Goal: Task Accomplishment & Management: Manage account settings

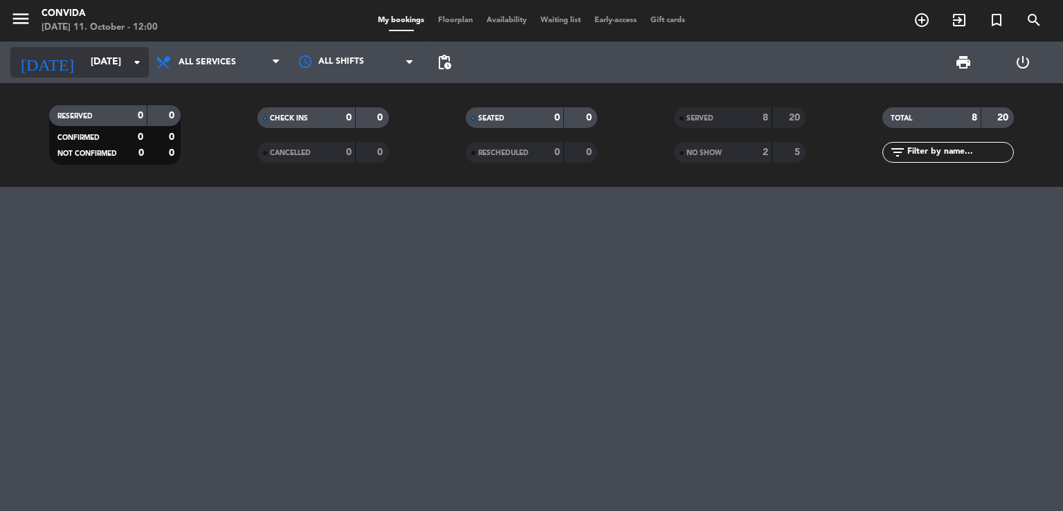
click at [134, 72] on input "[DATE]" at bounding box center [149, 62] width 131 height 25
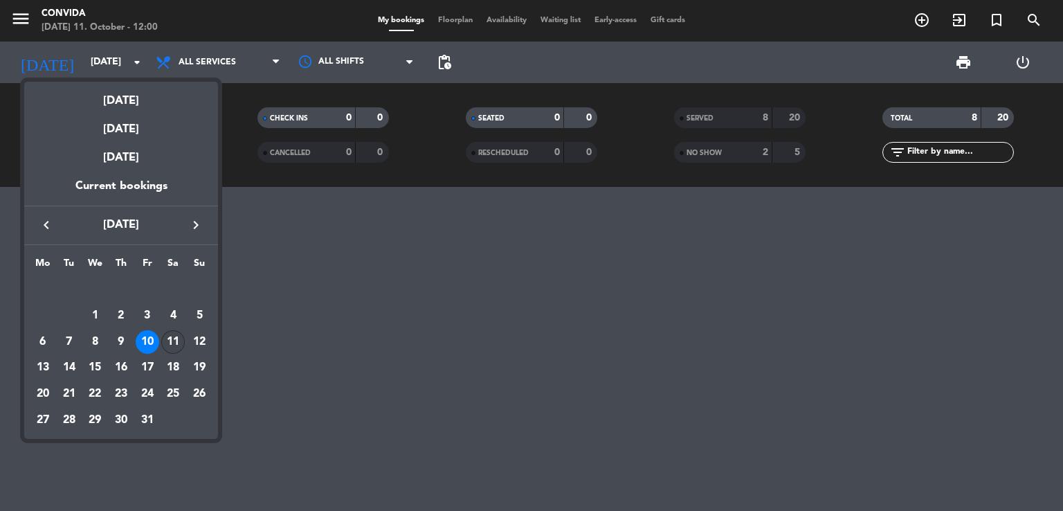
click at [172, 336] on div "11" at bounding box center [173, 342] width 24 height 24
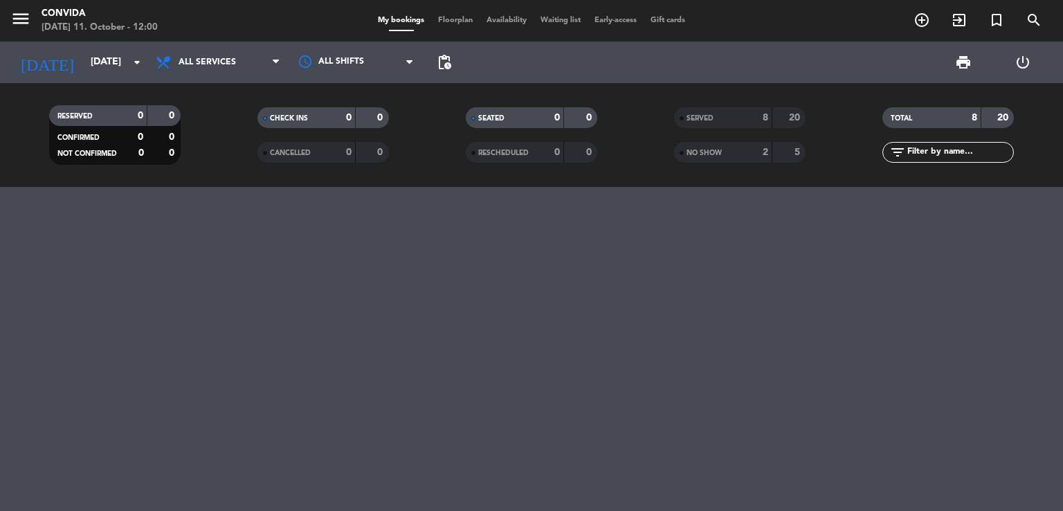
type input "[DATE]"
click at [196, 58] on span "All services" at bounding box center [207, 62] width 57 height 10
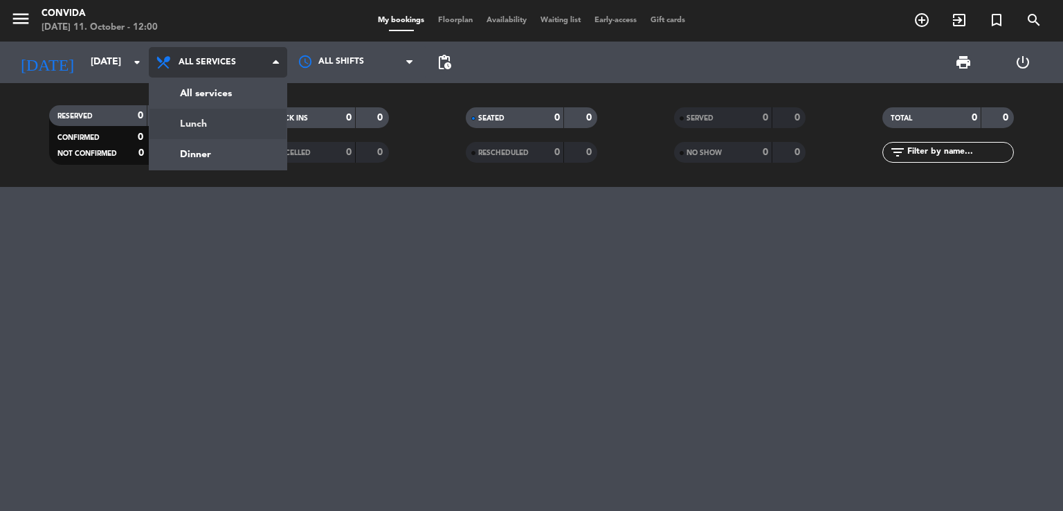
click at [195, 120] on div "menu CONVIDA [DATE] 11. October - 12:00 My bookings Floorplan Availability Wait…" at bounding box center [531, 93] width 1063 height 187
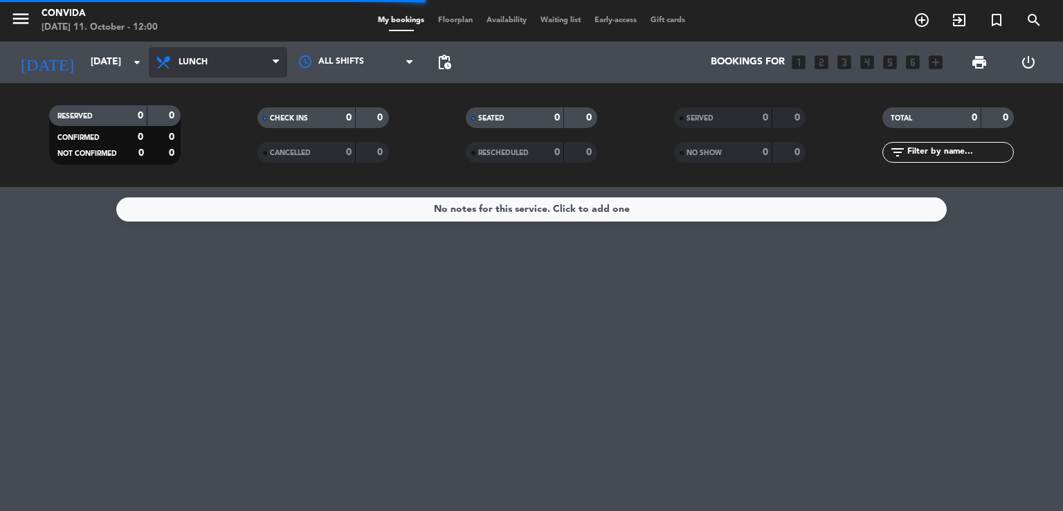
click at [222, 66] on span "Lunch" at bounding box center [218, 62] width 138 height 30
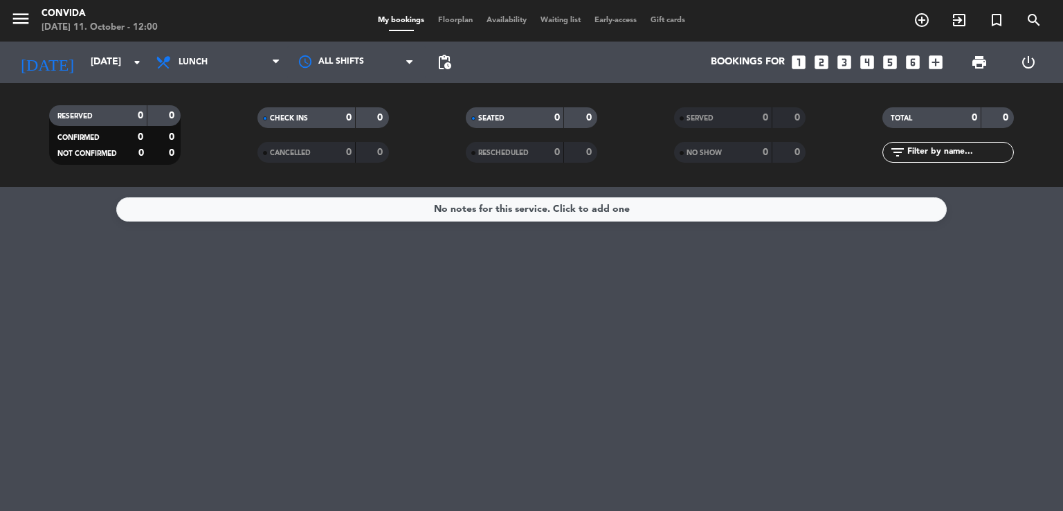
click at [205, 152] on filter-checkbox "RESERVED 0 0 CONFIRMED 0 0 NOT CONFIRMED 0 0" at bounding box center [114, 135] width 208 height 60
click at [227, 68] on span "Lunch" at bounding box center [218, 62] width 138 height 30
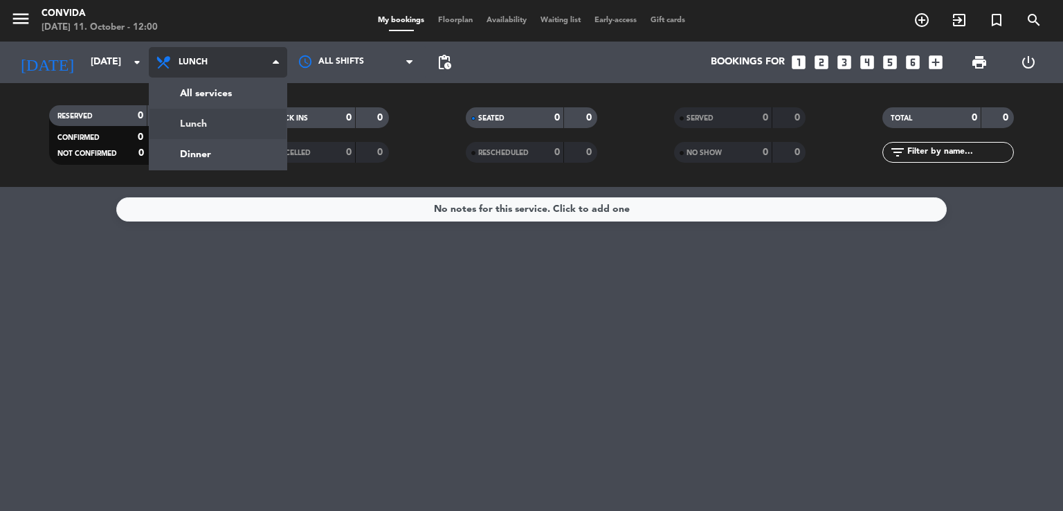
click at [207, 144] on div "menu CONVIDA [DATE] 11. October - 12:00 My bookings Floorplan Availability Wait…" at bounding box center [531, 93] width 1063 height 187
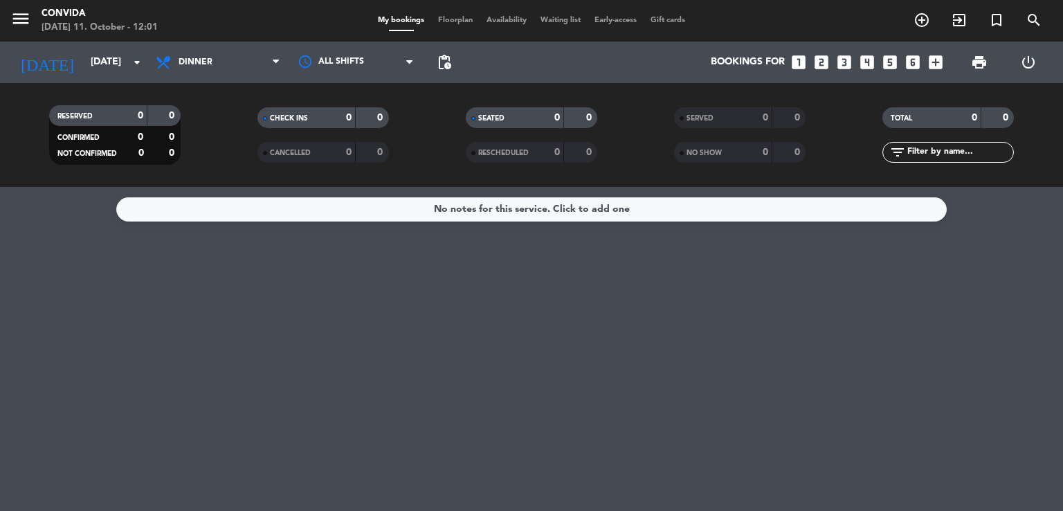
click at [236, 68] on span "Dinner" at bounding box center [218, 62] width 138 height 30
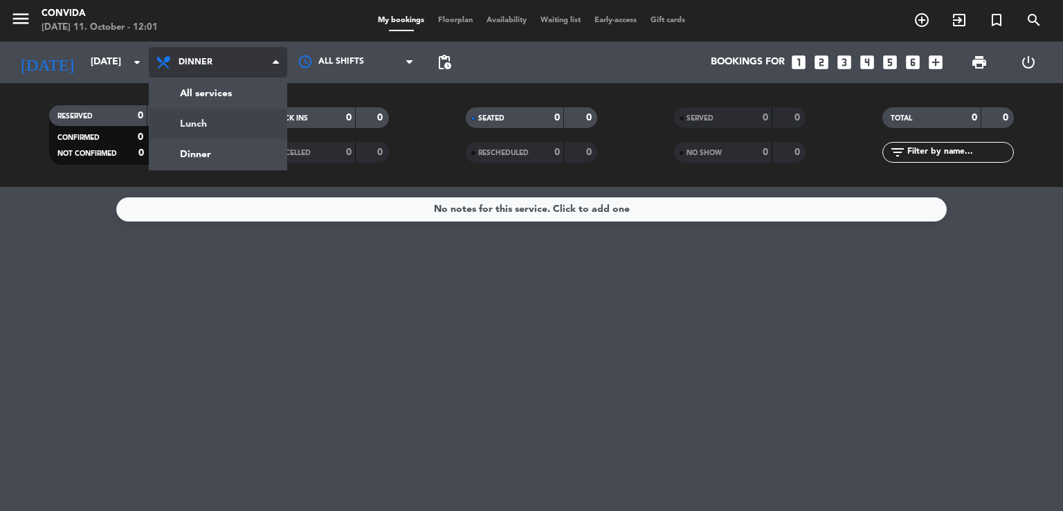
click at [194, 132] on div "menu CONVIDA [DATE] 11. October - 12:01 My bookings Floorplan Availability Wait…" at bounding box center [531, 93] width 1063 height 187
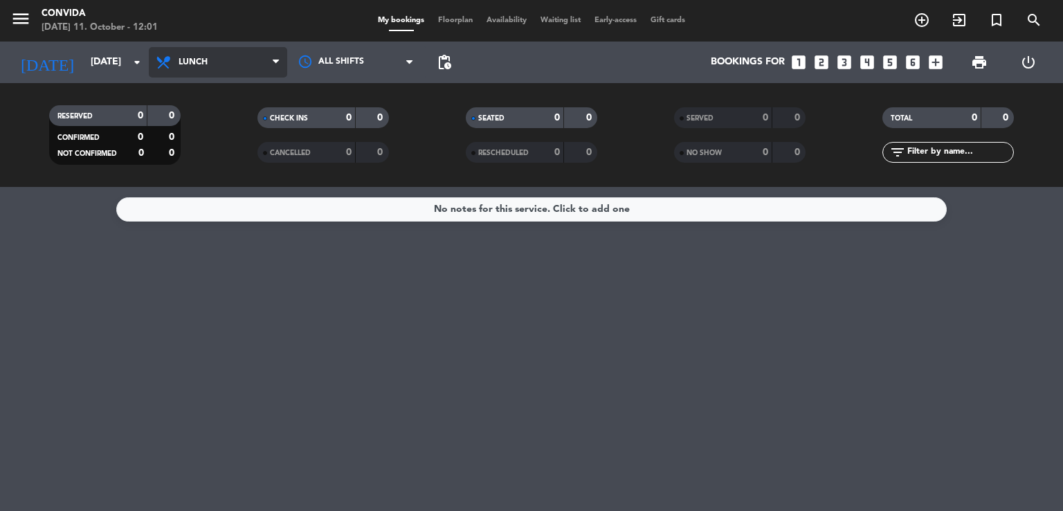
click at [207, 62] on span "Lunch" at bounding box center [193, 62] width 29 height 10
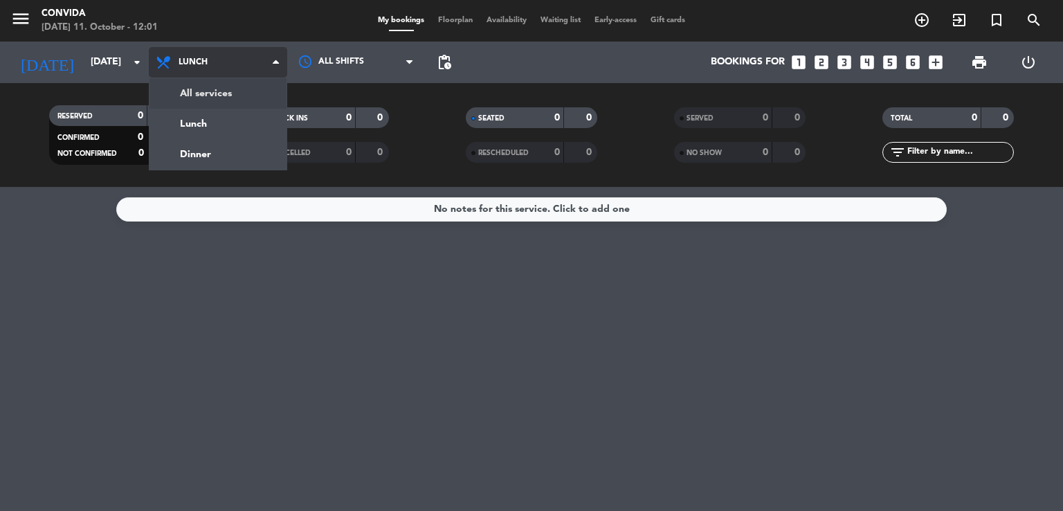
click at [204, 102] on div "menu CONVIDA [DATE] 11. October - 12:01 My bookings Floorplan Availability Wait…" at bounding box center [531, 93] width 1063 height 187
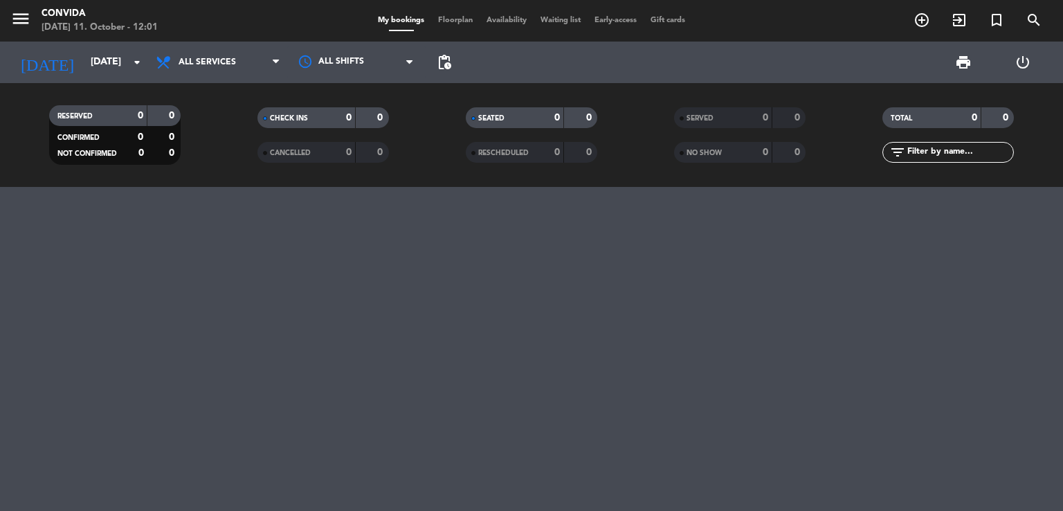
click at [219, 74] on span "All services" at bounding box center [218, 62] width 138 height 30
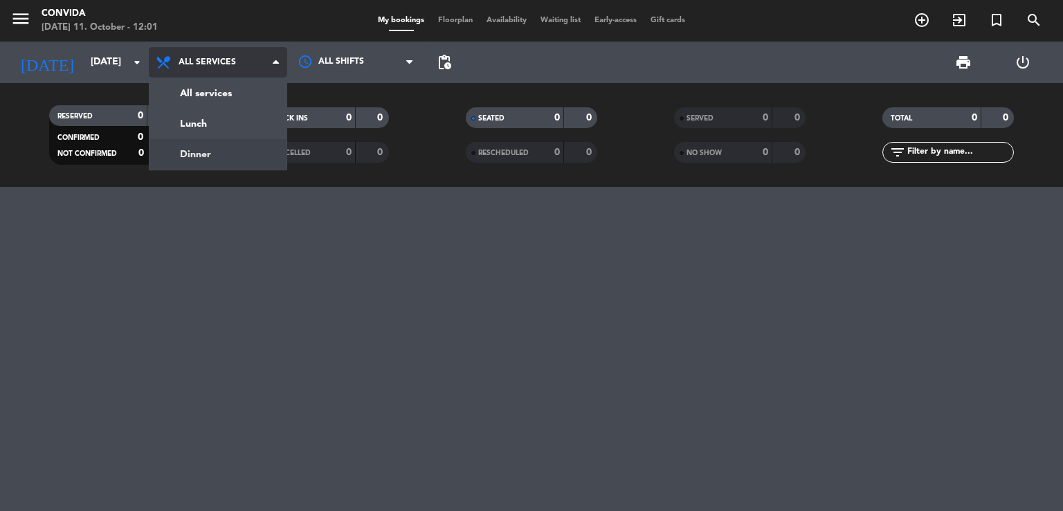
click at [213, 147] on div "menu CONVIDA [DATE] 11. October - 12:01 My bookings Floorplan Availability Wait…" at bounding box center [531, 93] width 1063 height 187
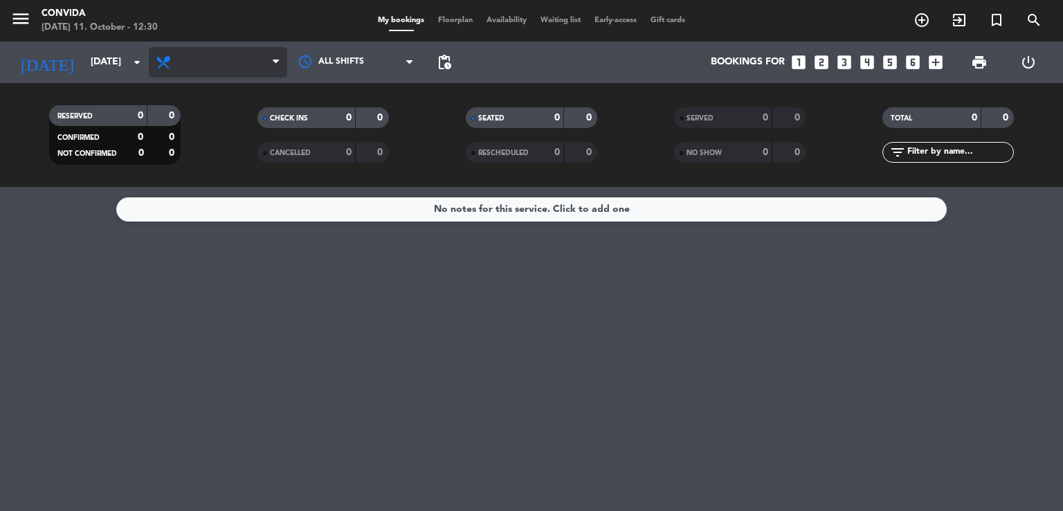
drag, startPoint x: 361, startPoint y: -10, endPoint x: 208, endPoint y: 49, distance: 163.5
click at [354, 0] on html "close × CONVIDA × chrome_reader_mode List of Reservations account_box Clients a…" at bounding box center [531, 255] width 1063 height 511
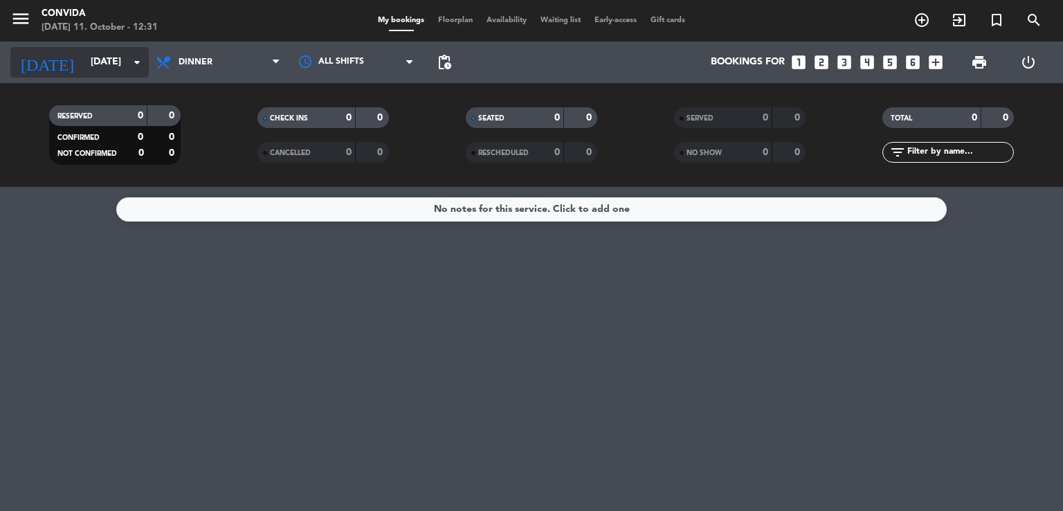
click at [116, 52] on input "[DATE]" at bounding box center [149, 62] width 131 height 25
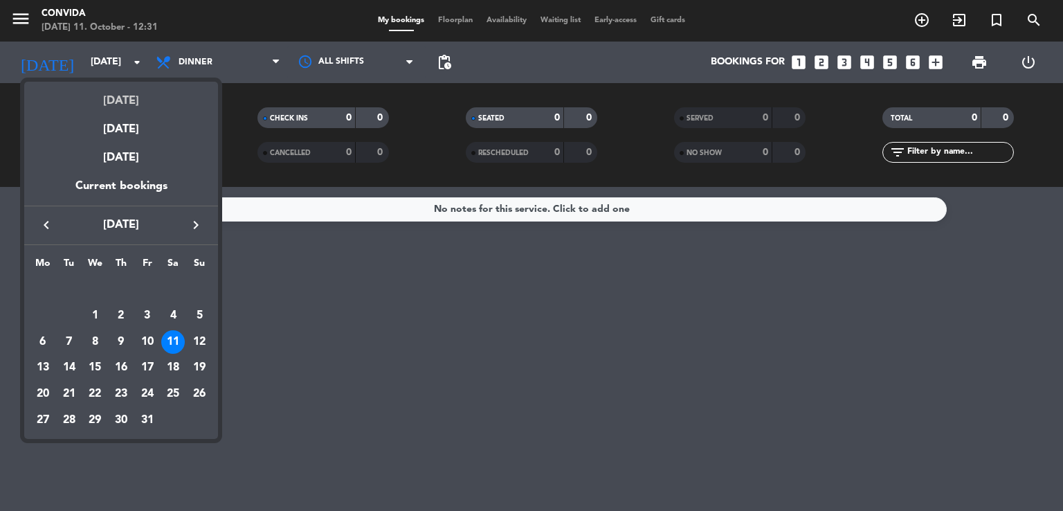
click at [127, 95] on div "[DATE]" at bounding box center [121, 96] width 194 height 28
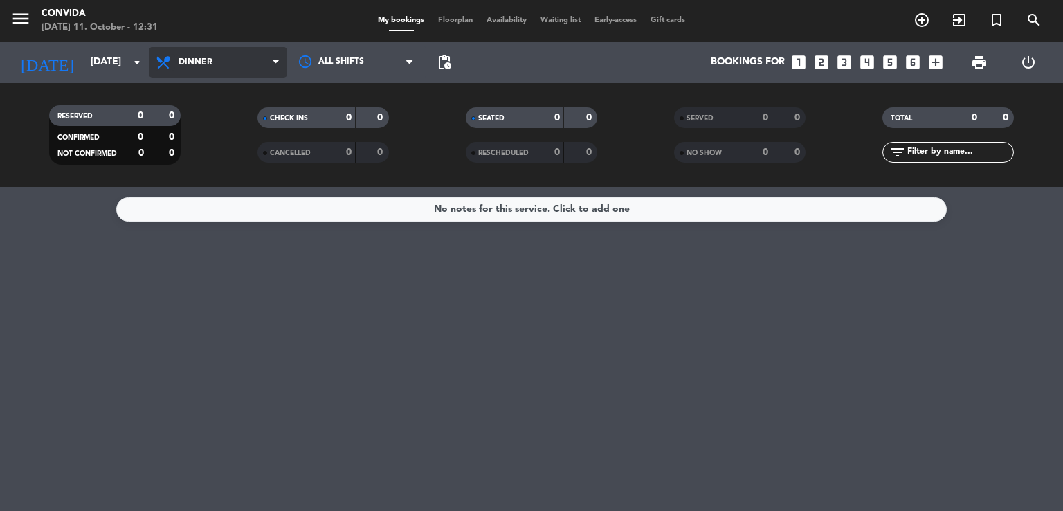
click at [168, 55] on icon at bounding box center [165, 62] width 20 height 17
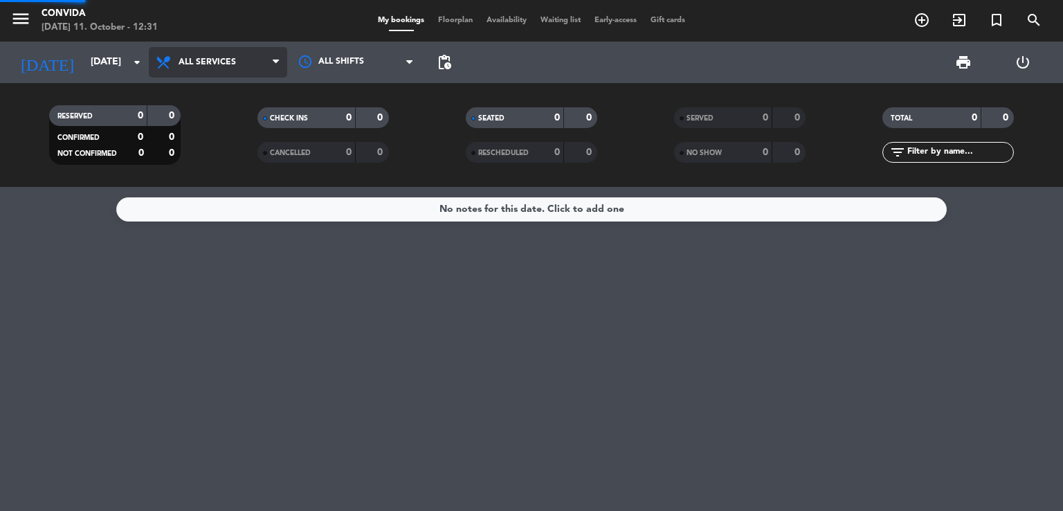
click at [172, 87] on div "menu CONVIDA [DATE] 11. October - 12:31 My bookings Floorplan Availability Wait…" at bounding box center [531, 93] width 1063 height 187
